Goal: Task Accomplishment & Management: Complete application form

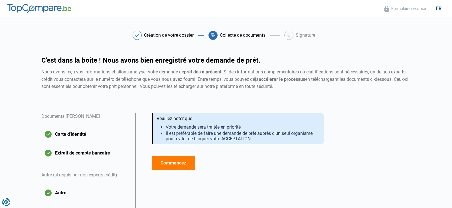
click at [162, 167] on button "Commencez" at bounding box center [173, 163] width 43 height 14
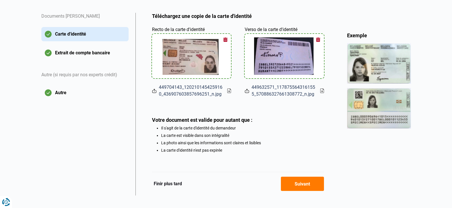
scroll to position [108, 0]
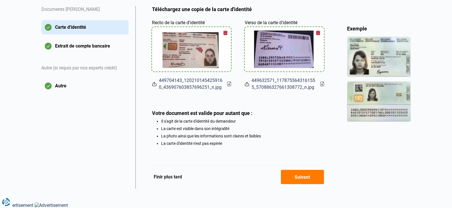
click at [301, 174] on button "Suivant" at bounding box center [302, 177] width 43 height 14
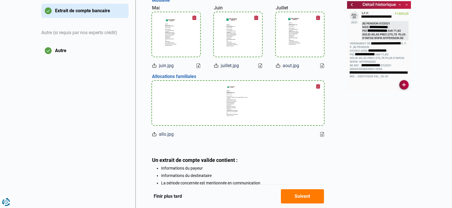
scroll to position [171, 0]
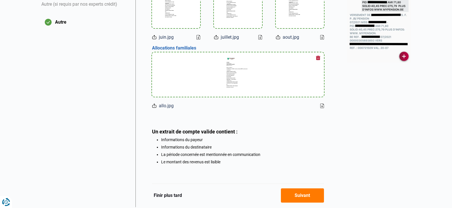
click at [303, 194] on button "Suivant" at bounding box center [302, 196] width 43 height 14
